Goal: Task Accomplishment & Management: Use online tool/utility

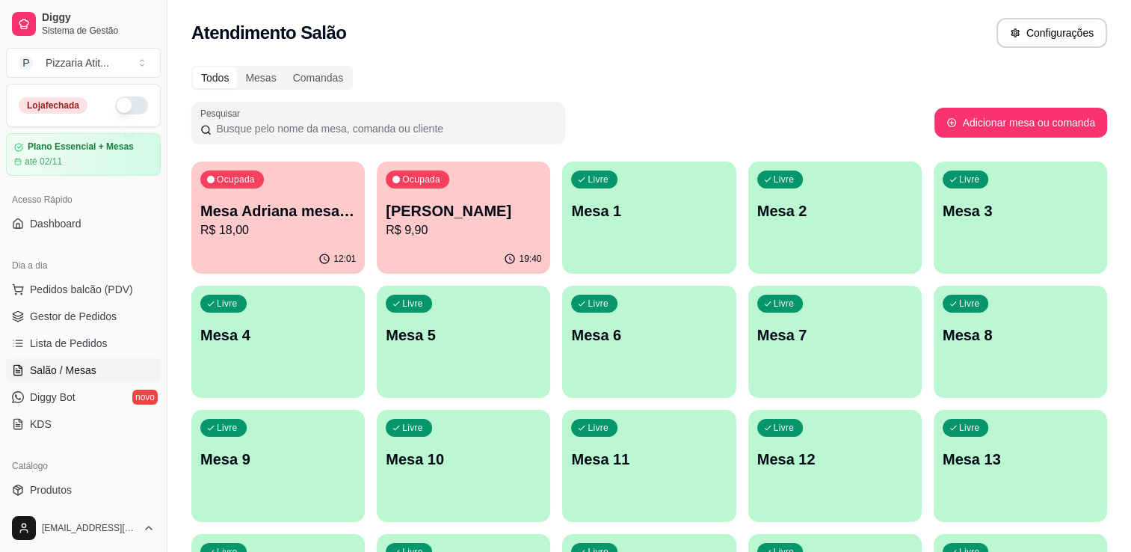
click at [126, 109] on button "button" at bounding box center [131, 105] width 33 height 18
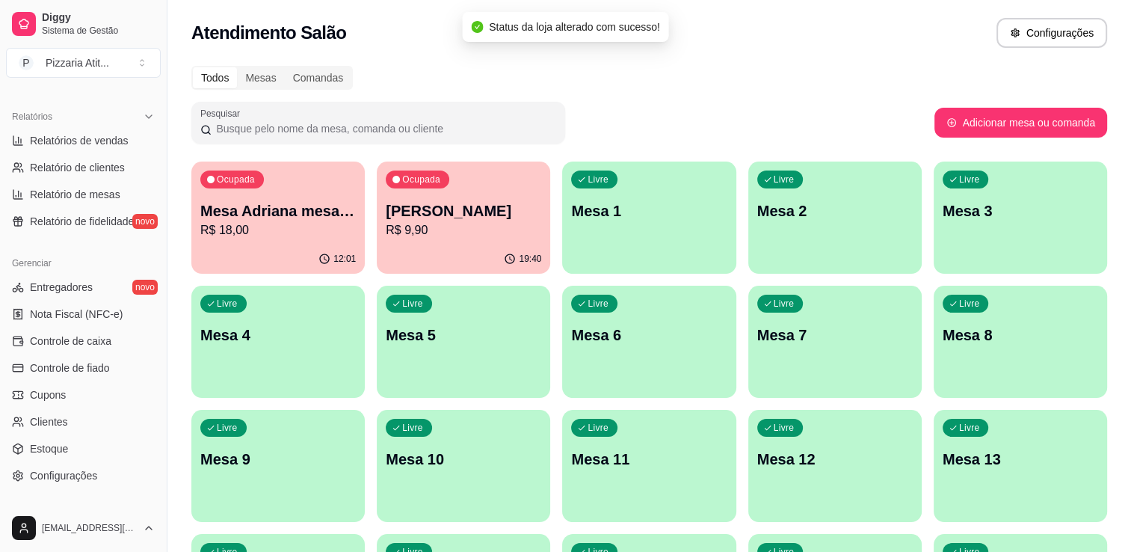
scroll to position [462, 0]
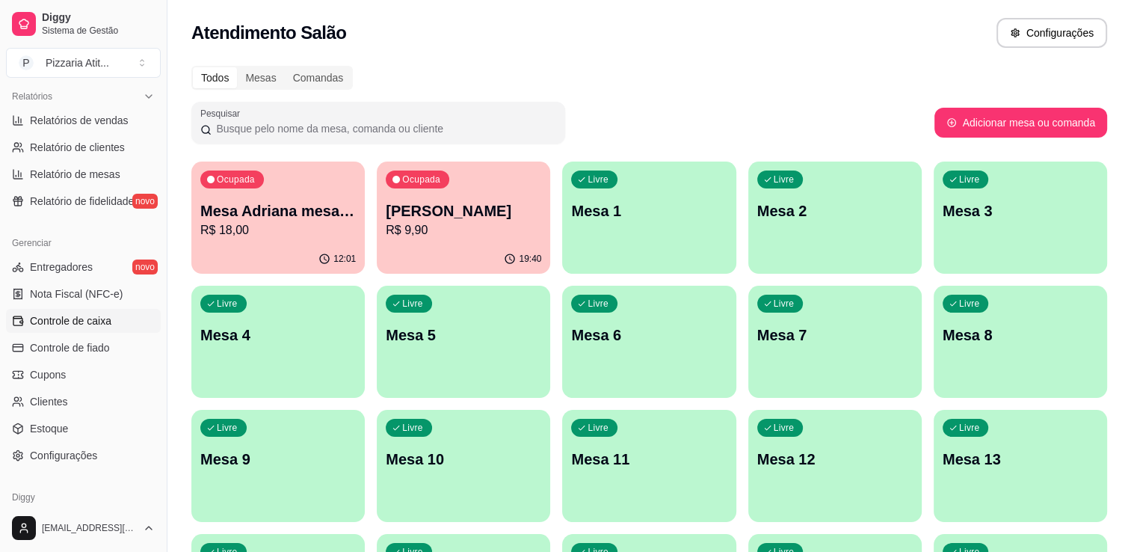
click at [75, 321] on span "Controle de caixa" at bounding box center [70, 320] width 81 height 15
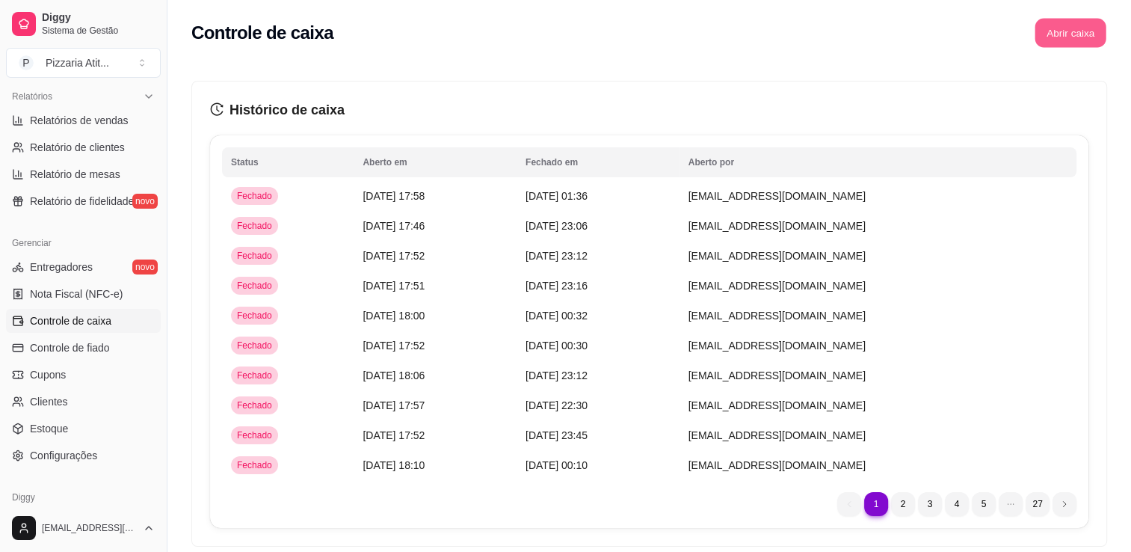
click at [1059, 37] on button "Abrir caixa" at bounding box center [1069, 33] width 71 height 29
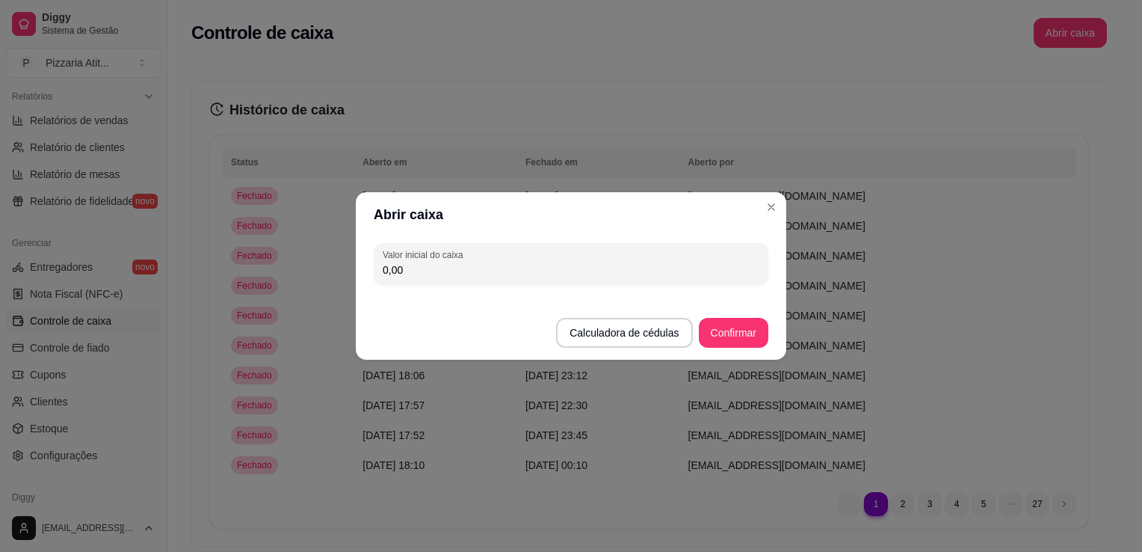
click at [611, 271] on input "0,00" at bounding box center [571, 269] width 377 height 15
type input "500,00"
click at [741, 330] on button "Confirmar" at bounding box center [734, 333] width 70 height 30
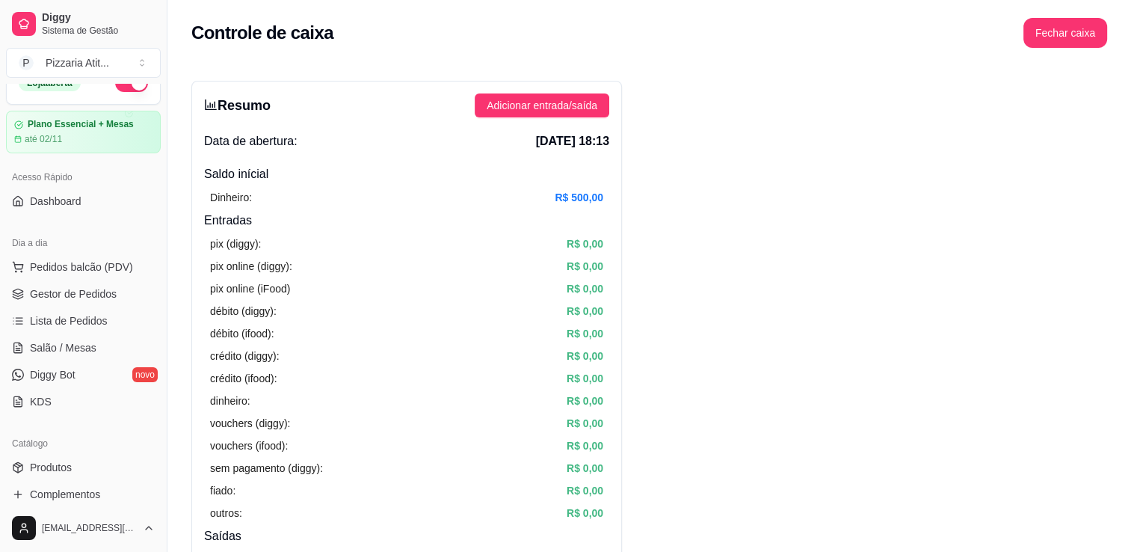
scroll to position [21, 0]
click at [81, 351] on span "Salão / Mesas" at bounding box center [63, 349] width 67 height 15
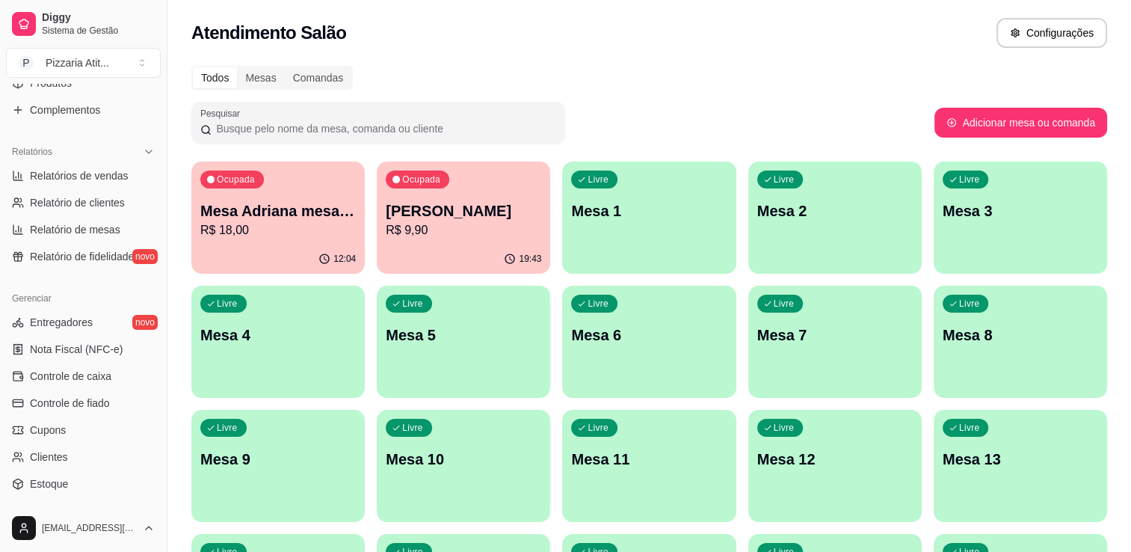
scroll to position [410, 0]
click at [105, 383] on link "Controle de caixa" at bounding box center [83, 373] width 155 height 24
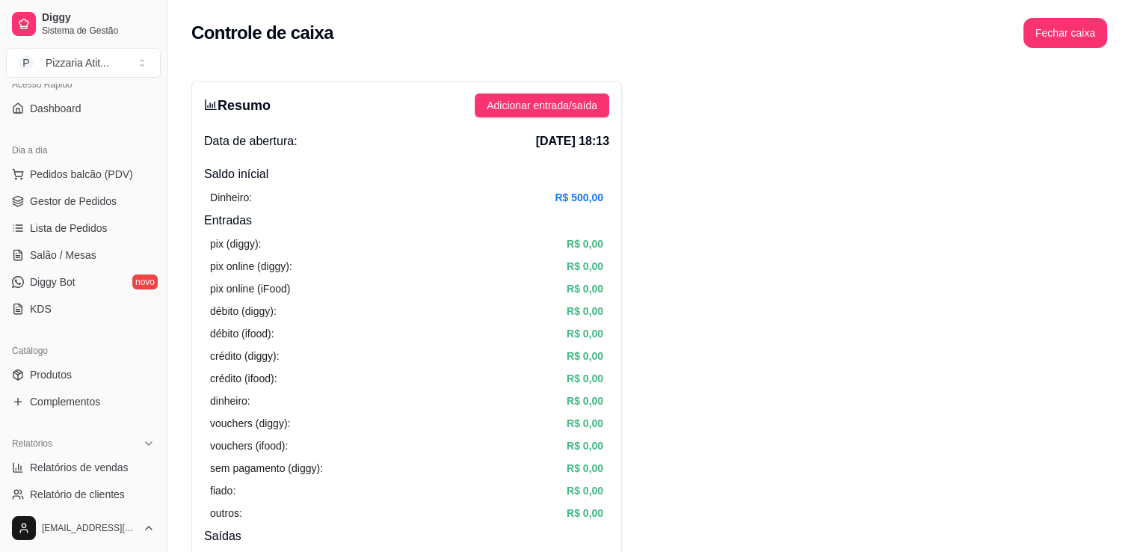
scroll to position [111, 0]
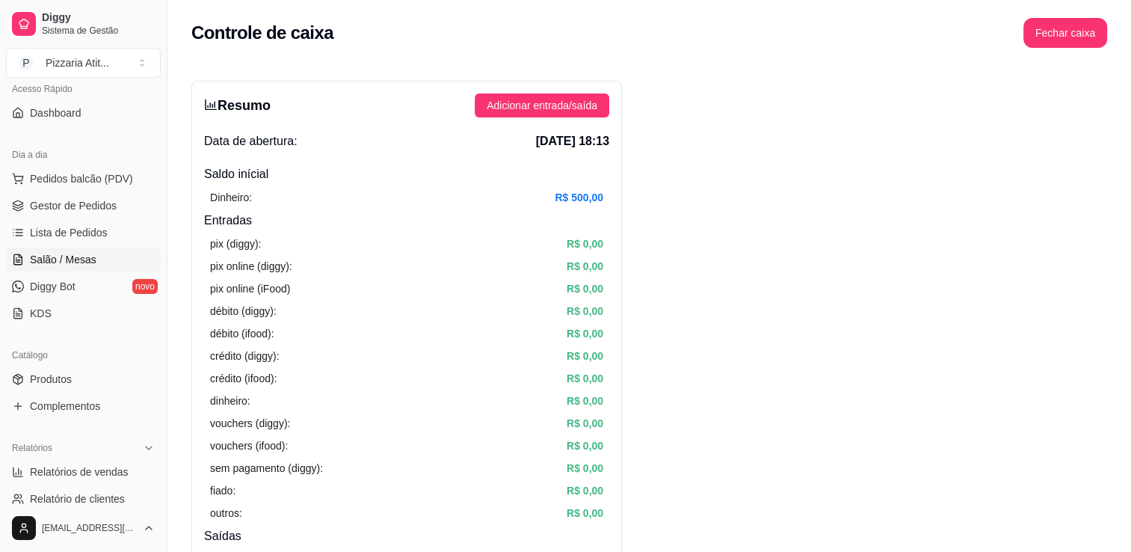
click at [83, 249] on link "Salão / Mesas" at bounding box center [83, 259] width 155 height 24
